Goal: Task Accomplishment & Management: Use online tool/utility

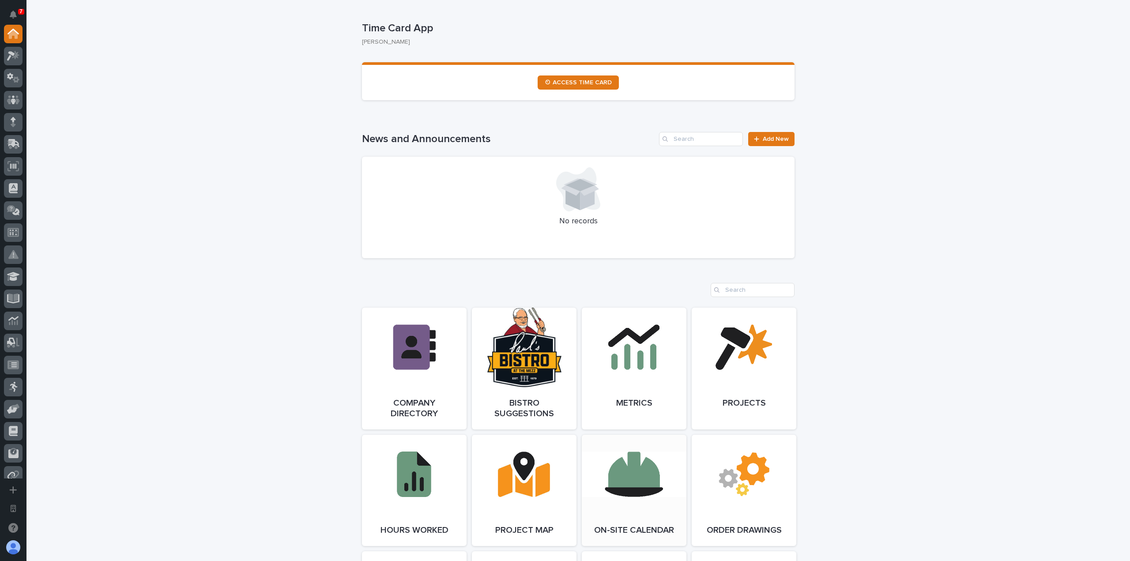
scroll to position [662, 0]
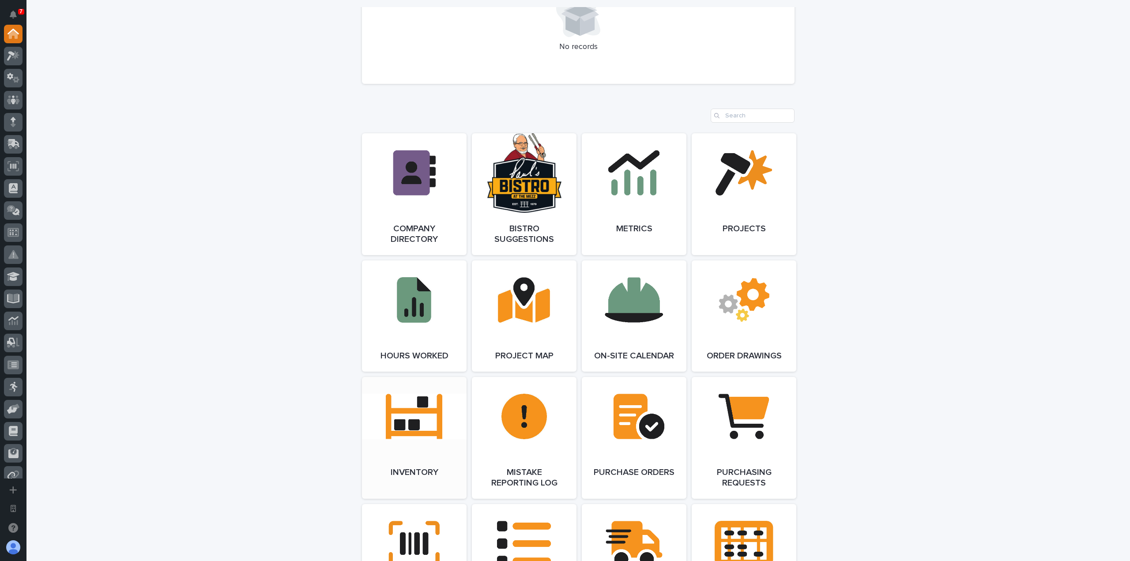
click at [425, 415] on link "Open Link" at bounding box center [414, 438] width 105 height 122
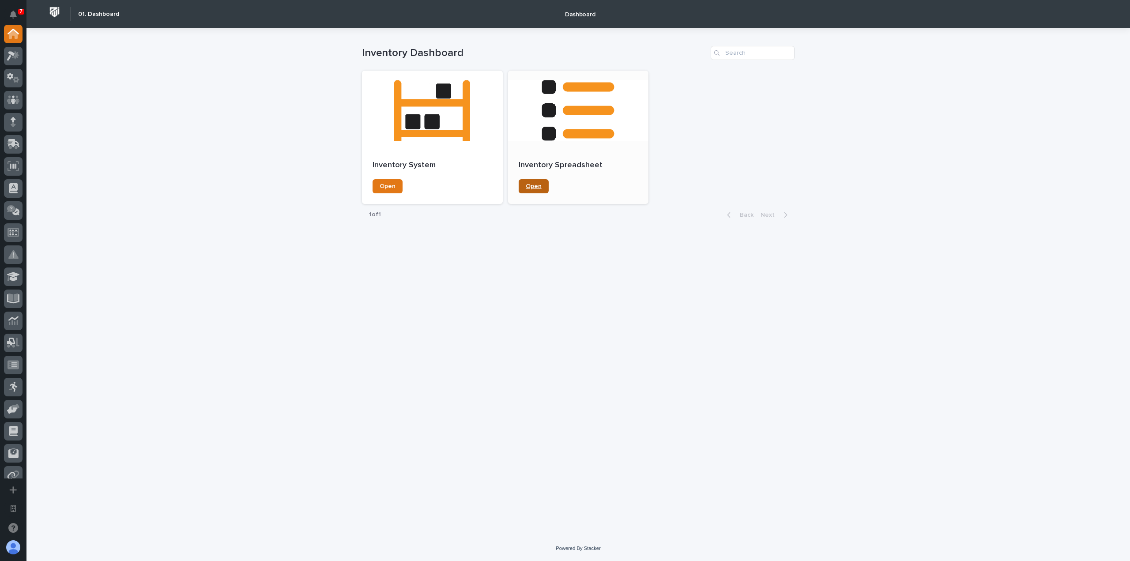
click at [539, 184] on span "Open" at bounding box center [534, 186] width 16 height 6
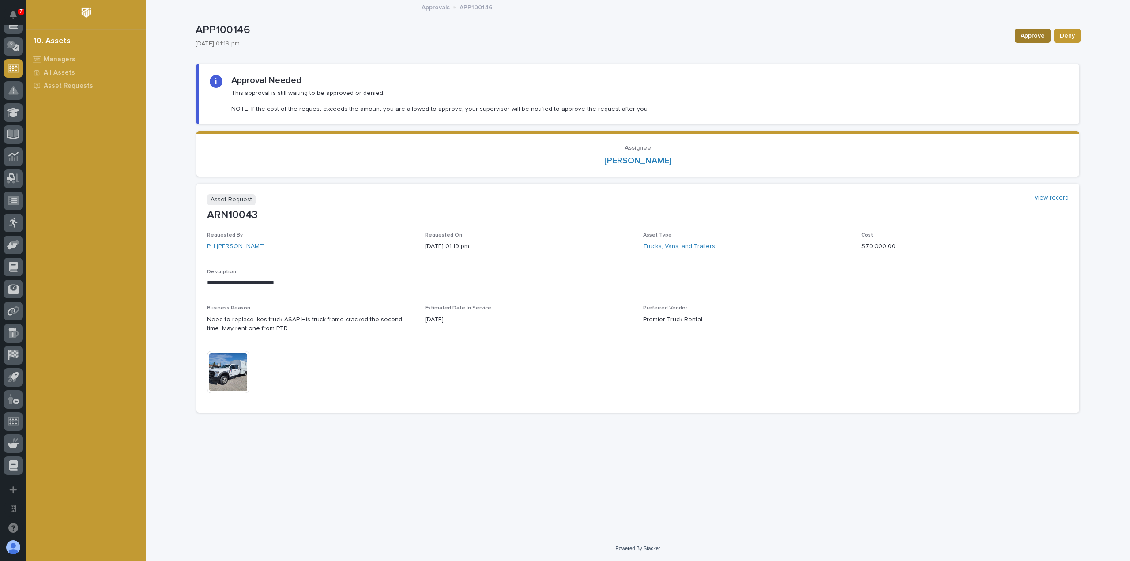
click at [1031, 37] on span "Approve" at bounding box center [1032, 35] width 24 height 11
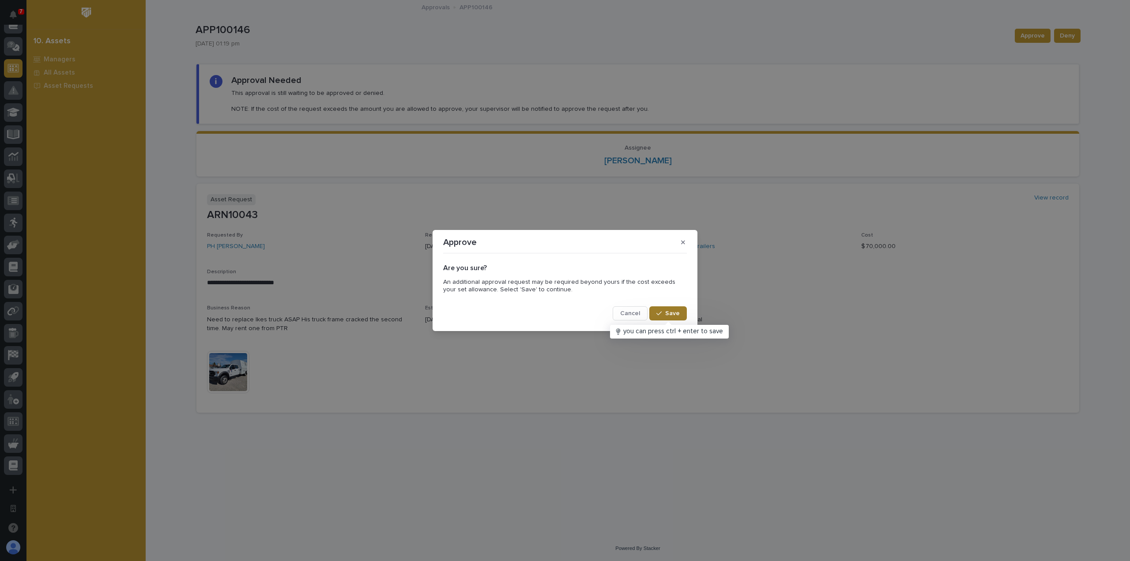
click at [676, 314] on span "Save" at bounding box center [672, 313] width 15 height 8
